Goal: Information Seeking & Learning: Learn about a topic

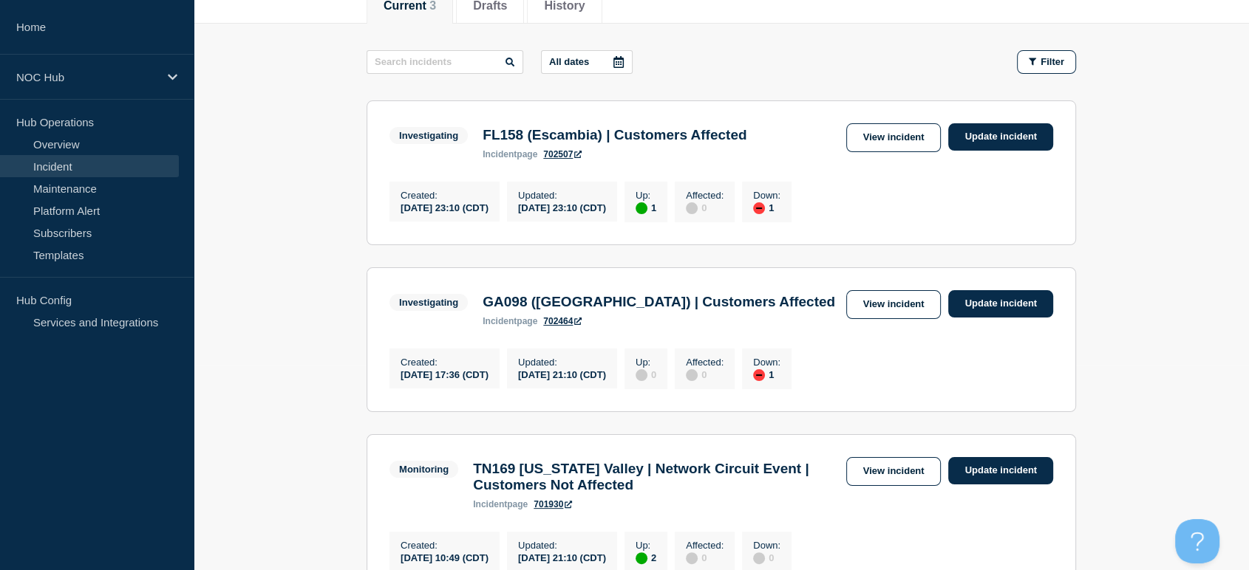
scroll to position [164, 0]
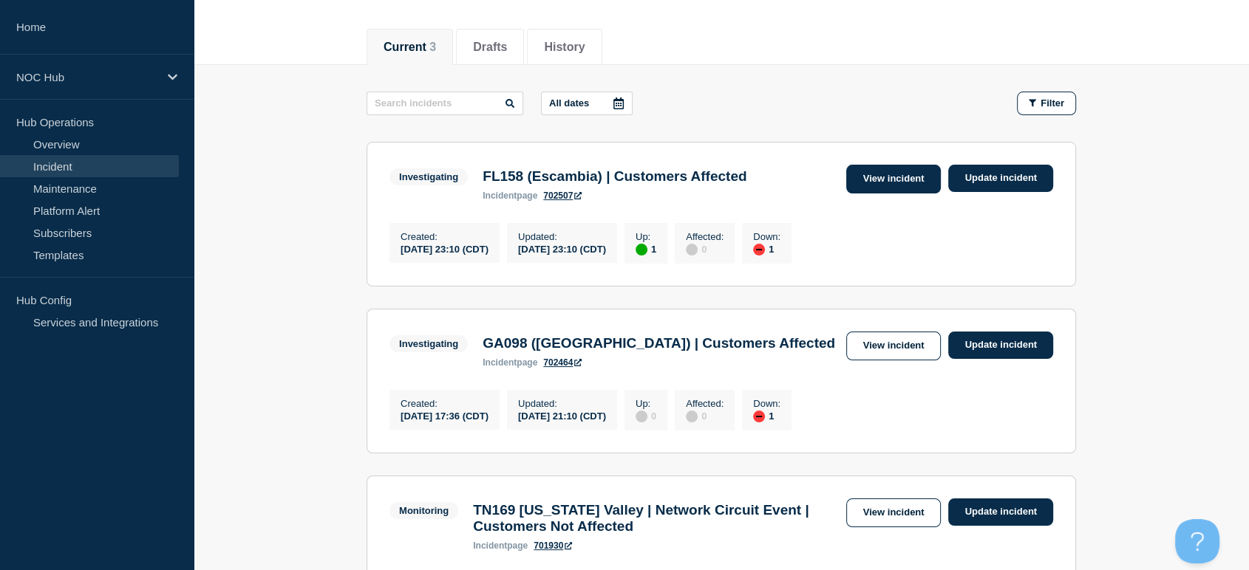
click at [897, 177] on link "View incident" at bounding box center [893, 179] width 95 height 29
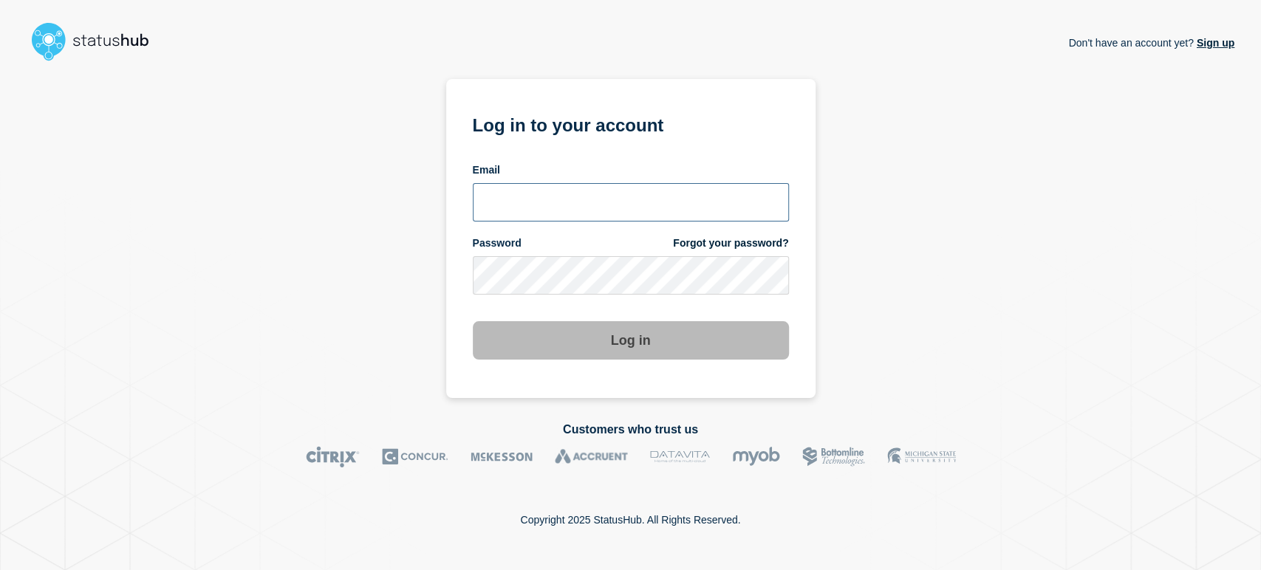
click at [586, 197] on input "email input" at bounding box center [631, 202] width 316 height 38
type input "[PERSON_NAME][EMAIL_ADDRESS][PERSON_NAME][DOMAIN_NAME]"
click at [473, 321] on button "Log in" at bounding box center [631, 340] width 316 height 38
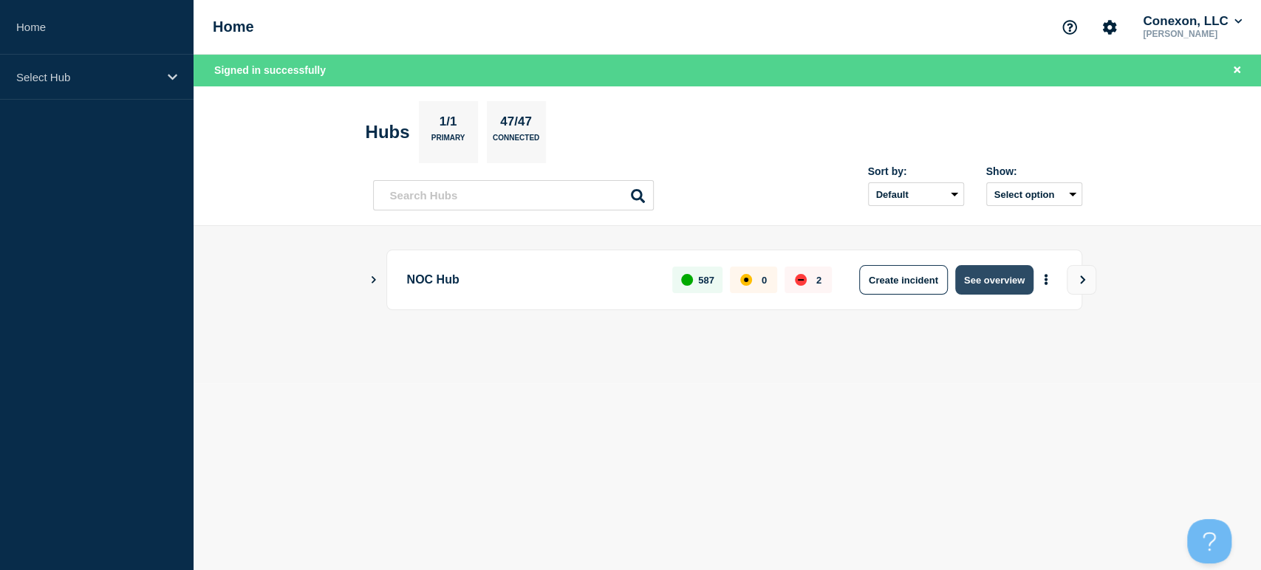
click at [976, 281] on button "See overview" at bounding box center [995, 280] width 78 height 30
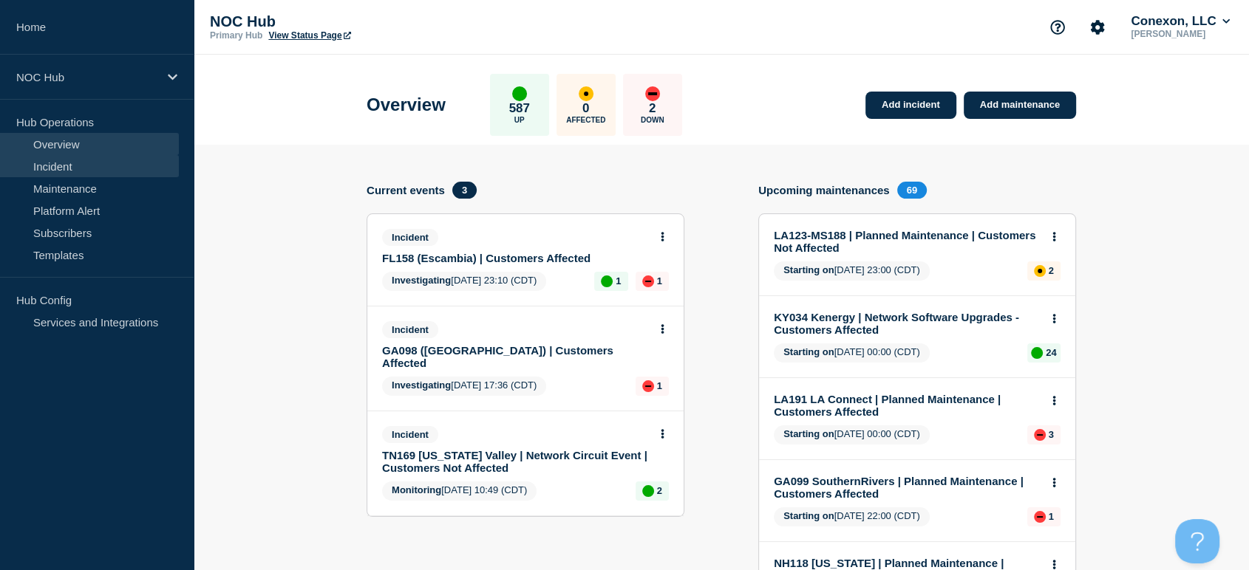
click at [114, 157] on link "Incident" at bounding box center [89, 166] width 179 height 22
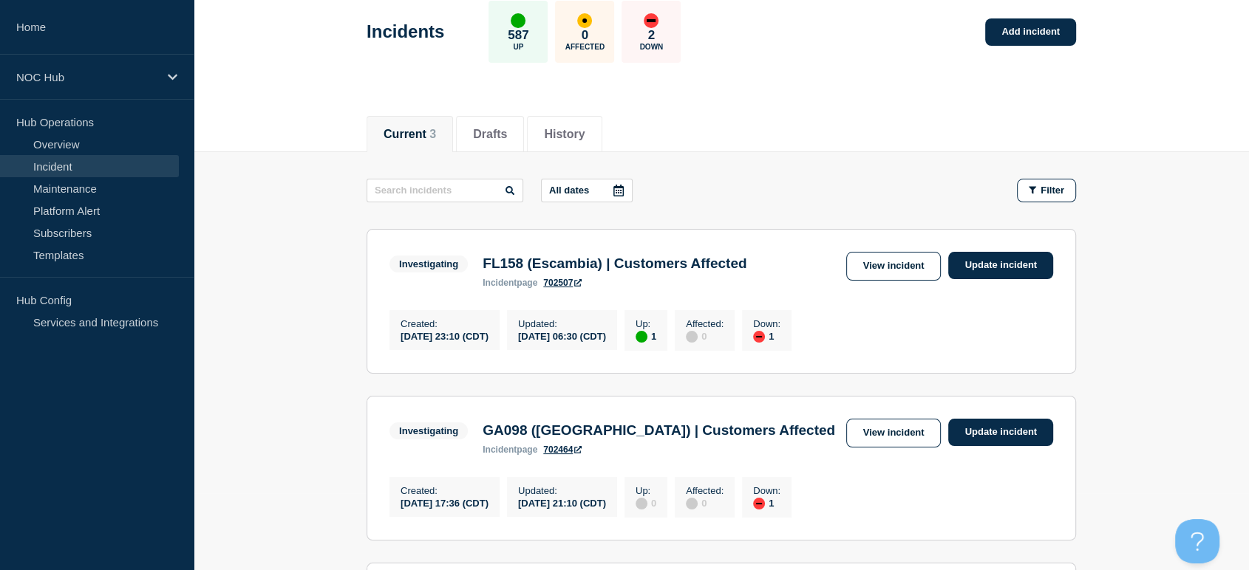
scroll to position [164, 0]
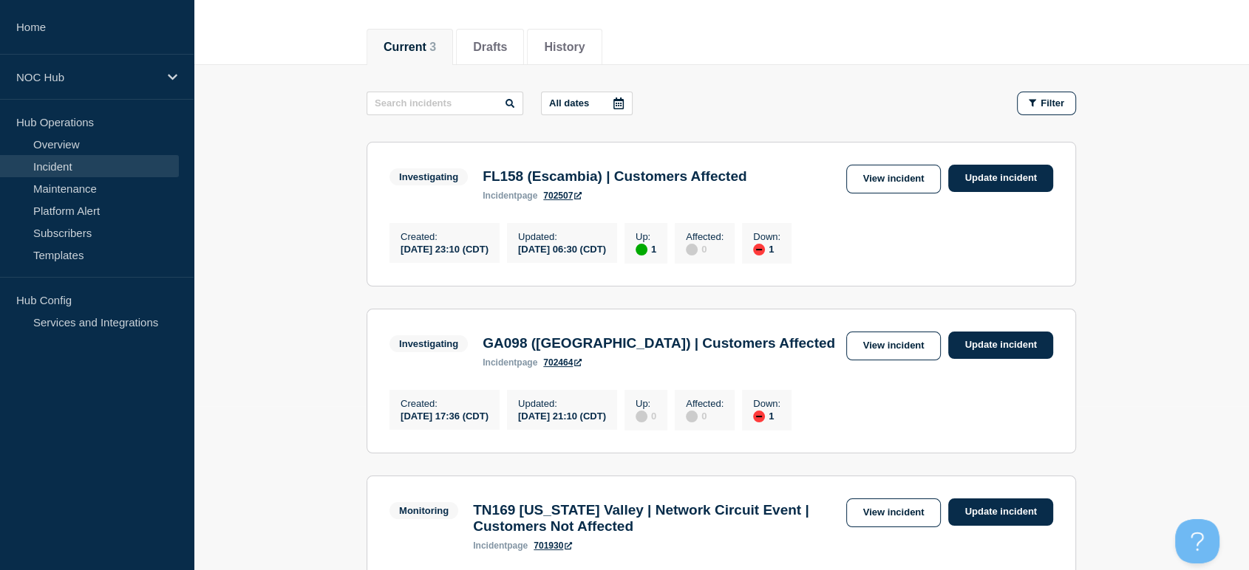
click at [579, 198] on icon at bounding box center [577, 195] width 7 height 7
click at [875, 174] on link "View incident" at bounding box center [893, 179] width 95 height 29
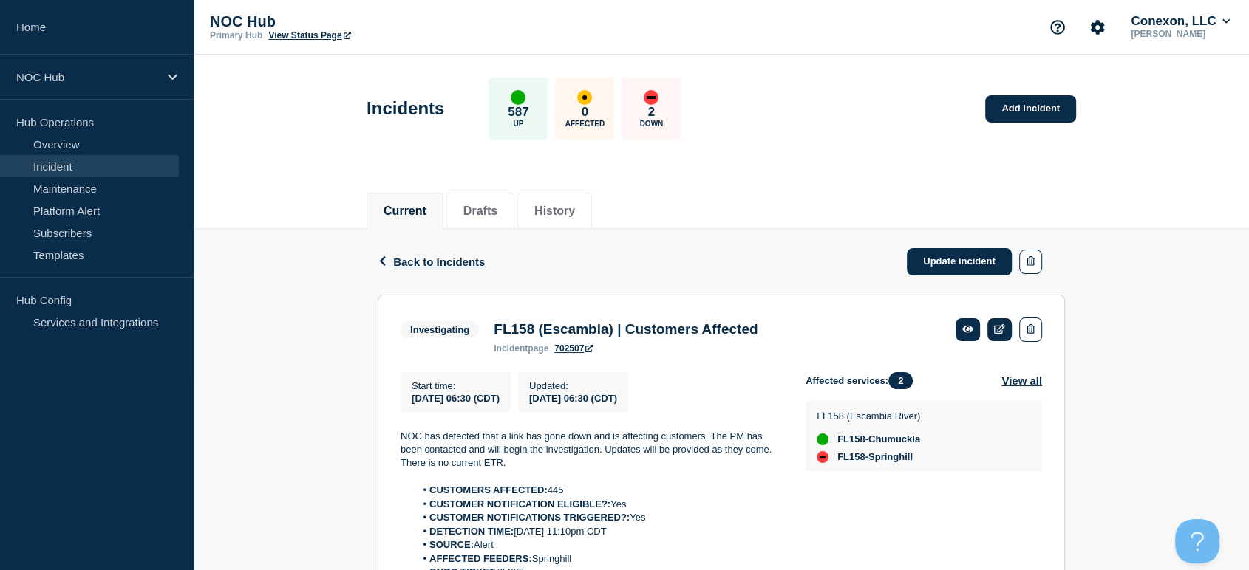
click at [565, 353] on link "702507" at bounding box center [573, 349] width 38 height 10
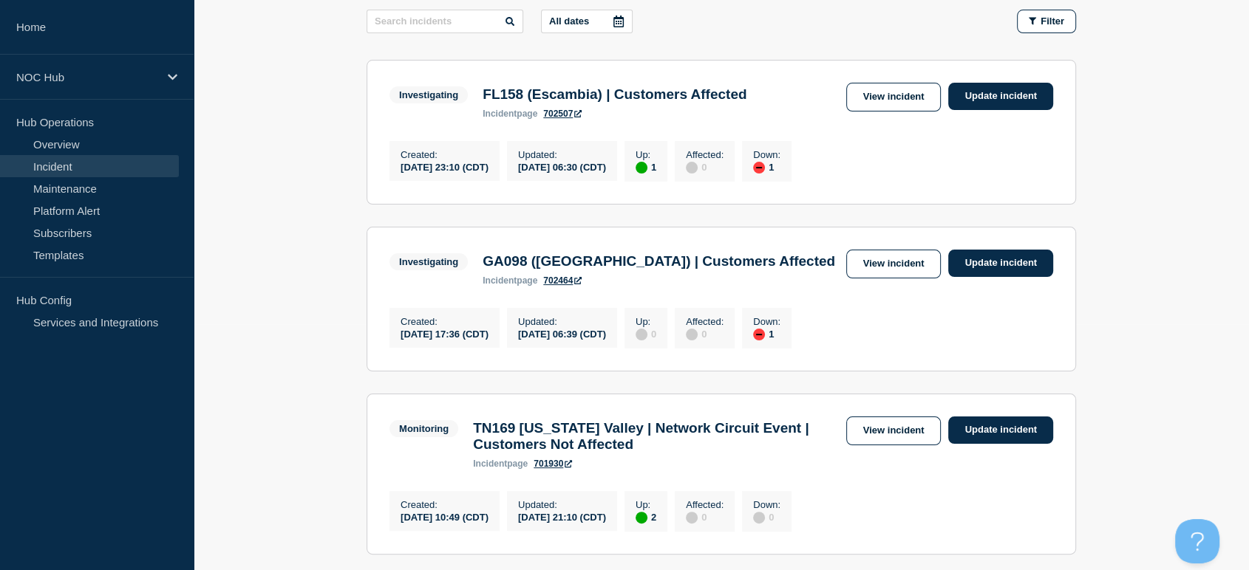
scroll to position [410, 0]
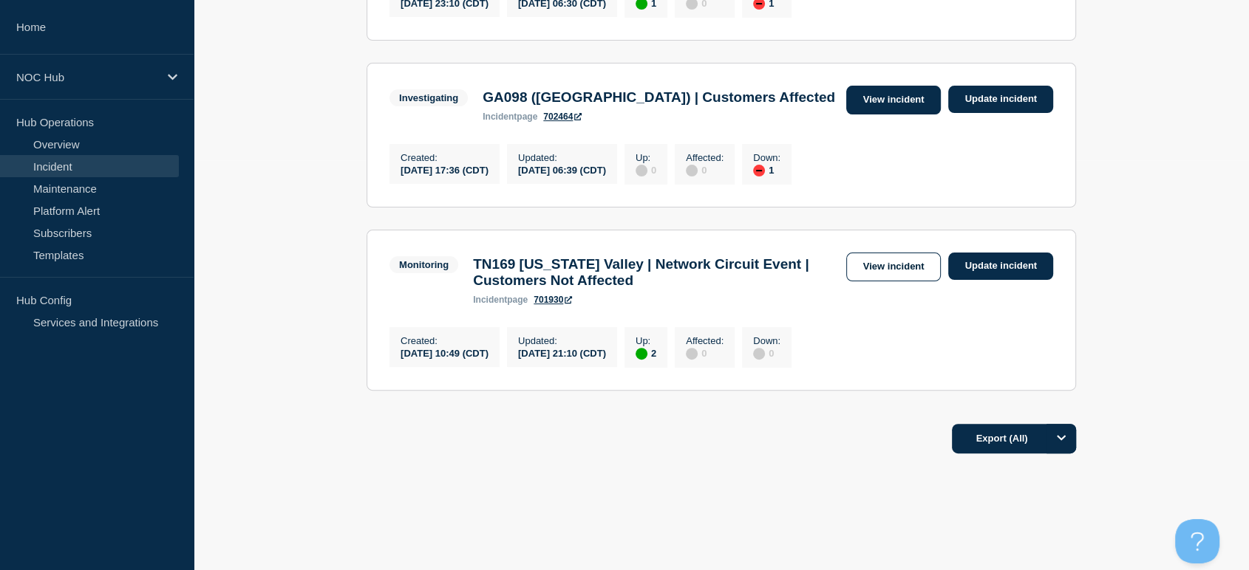
click at [871, 95] on link "View incident" at bounding box center [893, 100] width 95 height 29
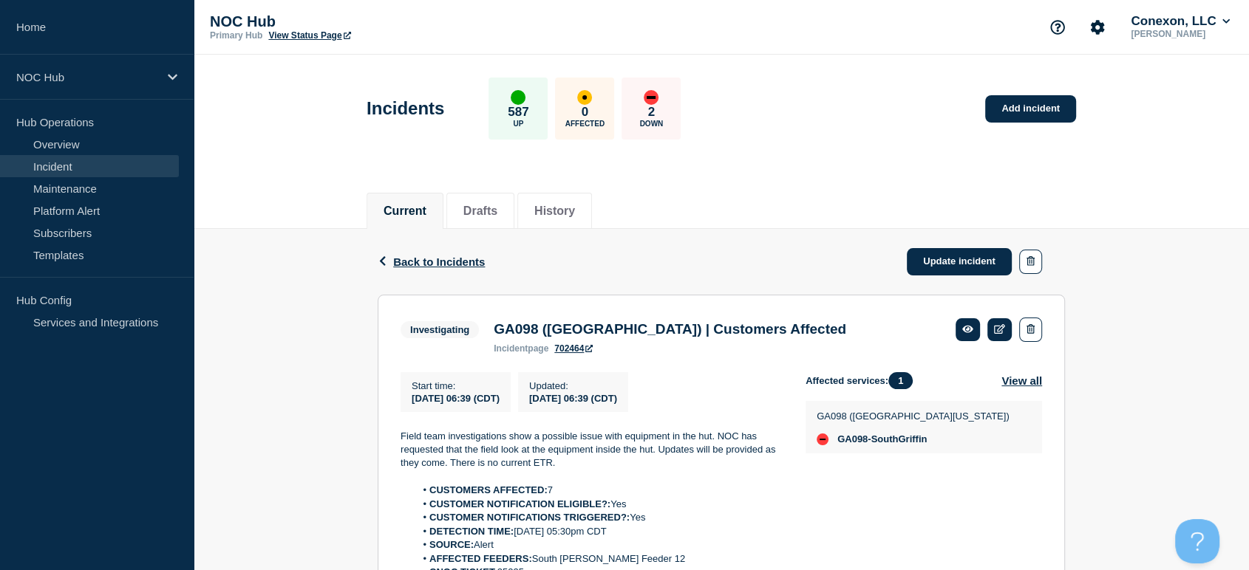
scroll to position [242, 0]
